Goal: Task Accomplishment & Management: Use online tool/utility

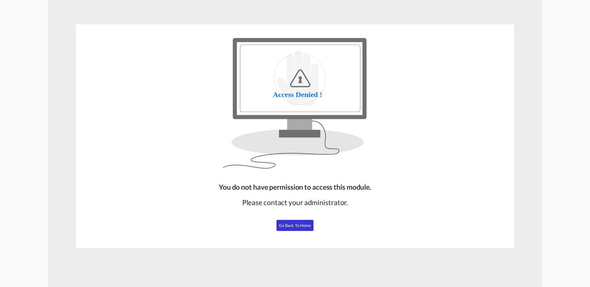
click at [292, 227] on span "Go Back to Home" at bounding box center [295, 225] width 32 height 5
